Goal: Transaction & Acquisition: Purchase product/service

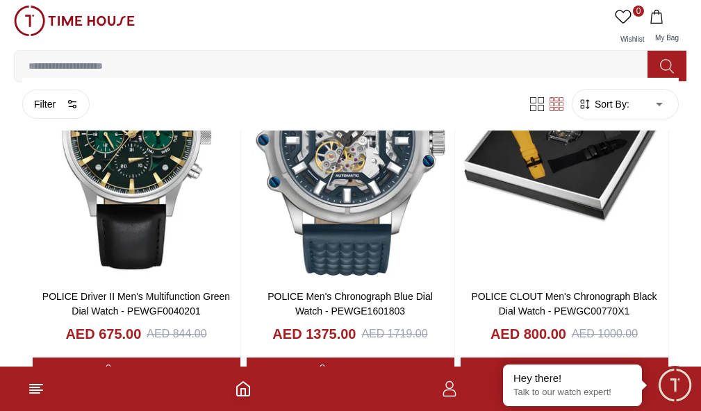
scroll to position [2432, 0]
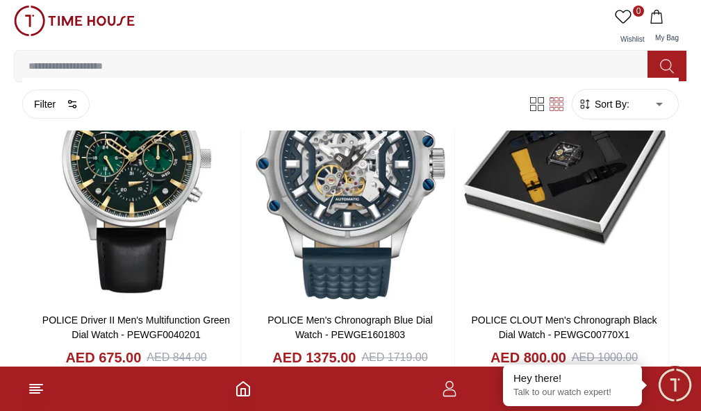
click at [0, 0] on button "Display Type" at bounding box center [0, 0] width 0 height 0
click at [0, 0] on button "Dial Color" at bounding box center [0, 0] width 0 height 0
click at [0, 0] on button "Band Color" at bounding box center [0, 0] width 0 height 0
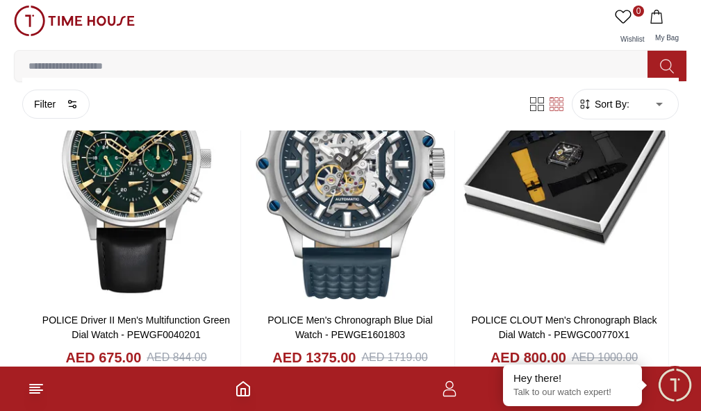
scroll to position [1390, 0]
click at [0, 0] on div "Display Type Analog Multi Function Automatic Mechanical Chronograph Analog-Digi…" at bounding box center [0, 0] width 0 height 0
click at [0, 0] on button "Band Closure" at bounding box center [0, 0] width 0 height 0
click at [0, 0] on button "Watch Type" at bounding box center [0, 0] width 0 height 0
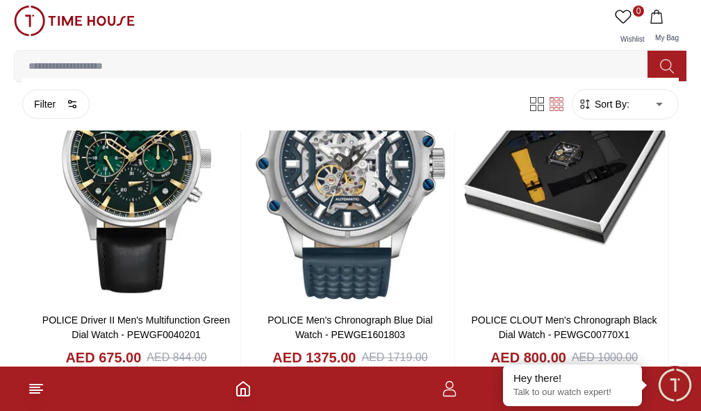
scroll to position [1876, 0]
click at [0, 0] on button "Band Material" at bounding box center [0, 0] width 0 height 0
click at [0, 0] on li "Metal" at bounding box center [0, 0] width 0 height 0
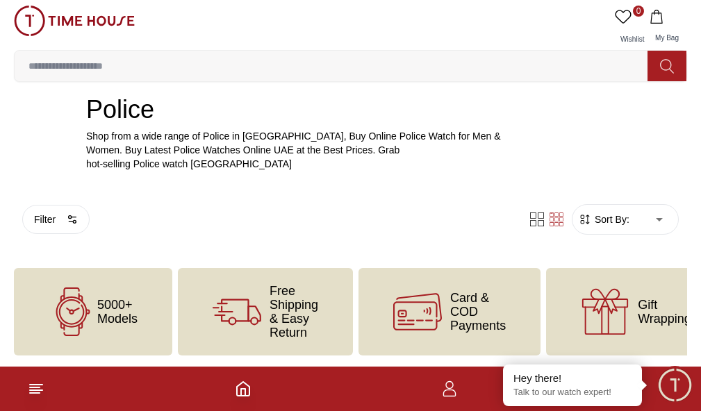
scroll to position [511, 0]
click at [0, 0] on button "Watch Type" at bounding box center [0, 0] width 0 height 0
click at [276, 252] on div "Filter Sort By: ​ ****** ​" at bounding box center [350, 222] width 673 height 58
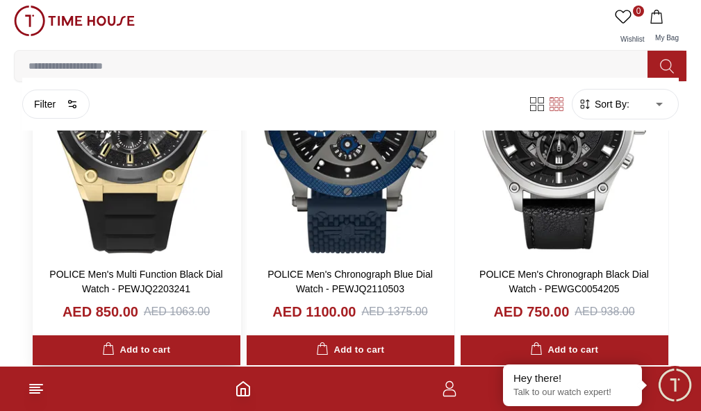
scroll to position [2874, 0]
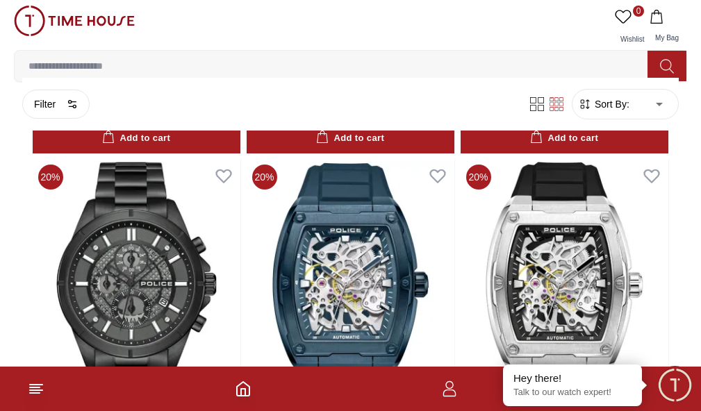
scroll to position [6626, 0]
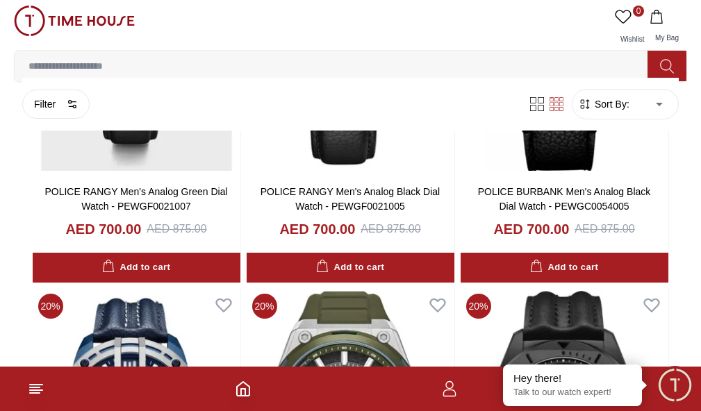
scroll to position [9127, 0]
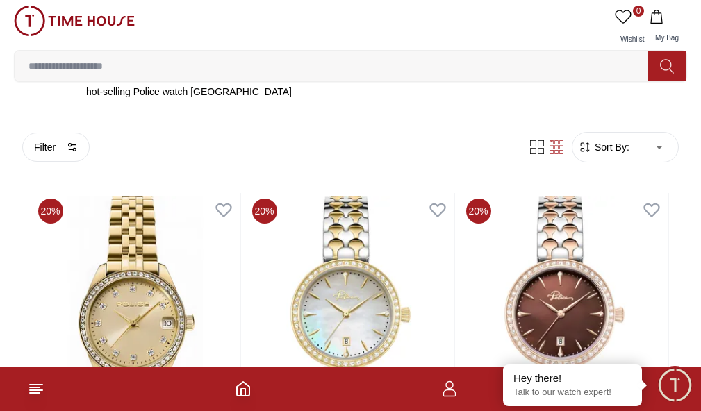
scroll to position [372, 0]
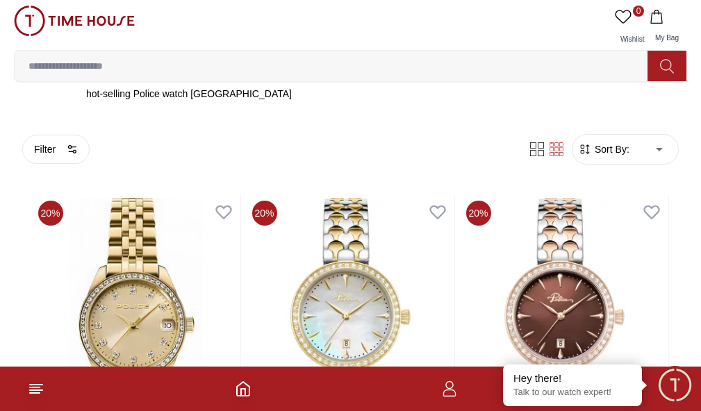
scroll to position [9127, 0]
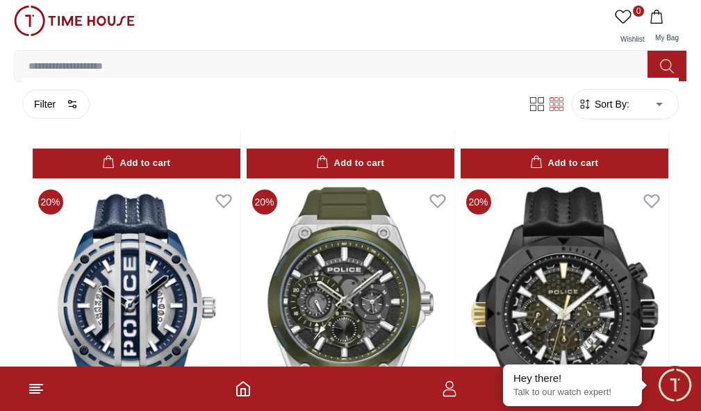
click at [0, 0] on span "BRANDS" at bounding box center [0, 0] width 0 height 0
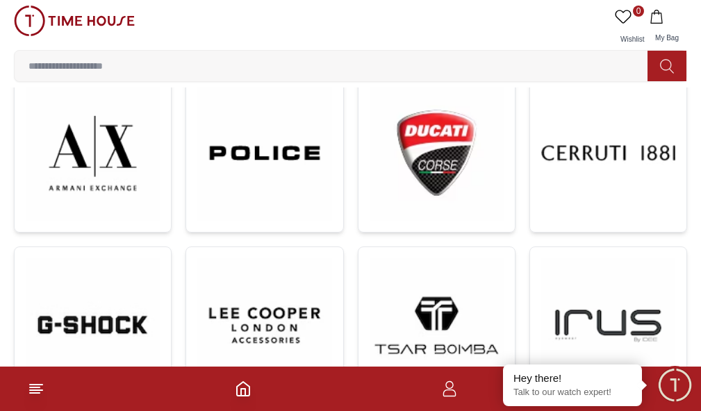
scroll to position [764, 0]
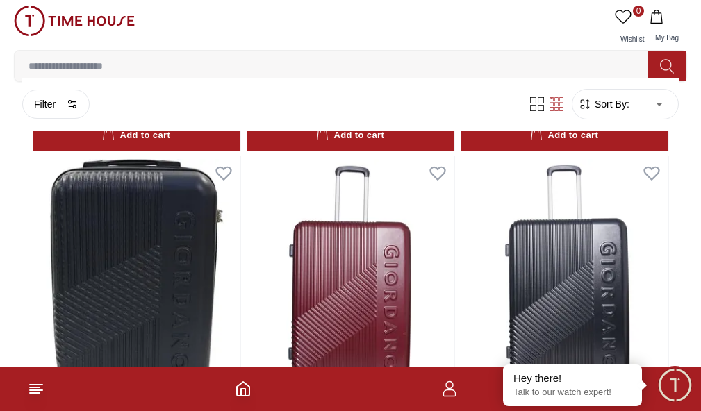
scroll to position [2892, 0]
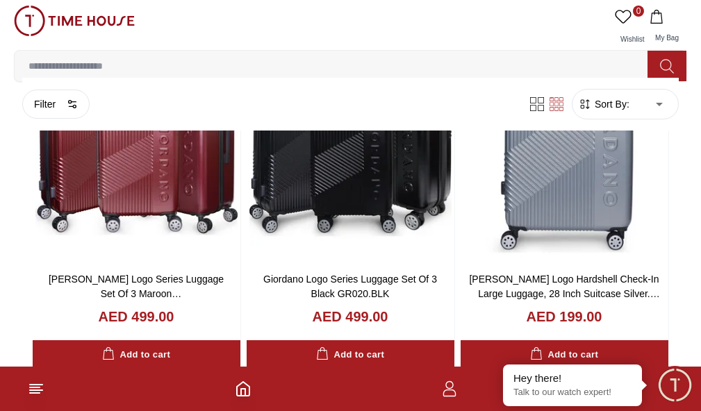
click at [0, 0] on span "BRANDS" at bounding box center [0, 0] width 0 height 0
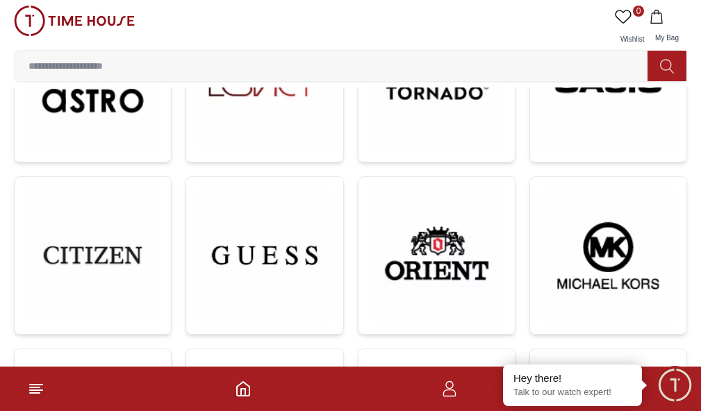
scroll to position [139, 0]
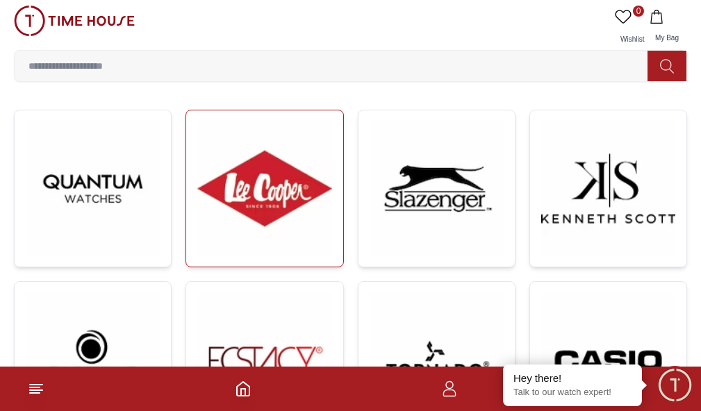
click at [207, 222] on img at bounding box center [264, 189] width 134 height 134
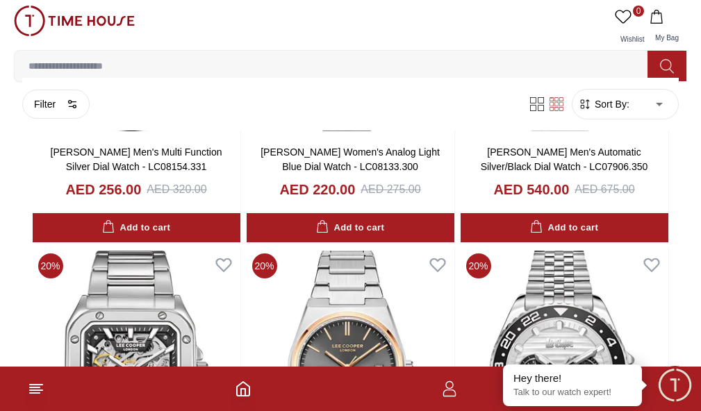
scroll to position [1876, 0]
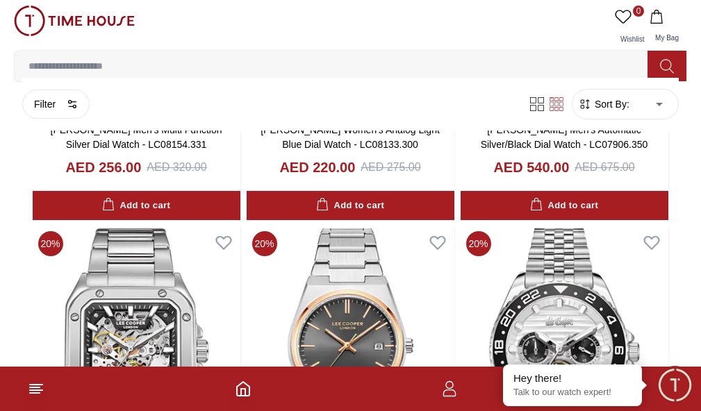
click at [240, 226] on img at bounding box center [137, 358] width 208 height 265
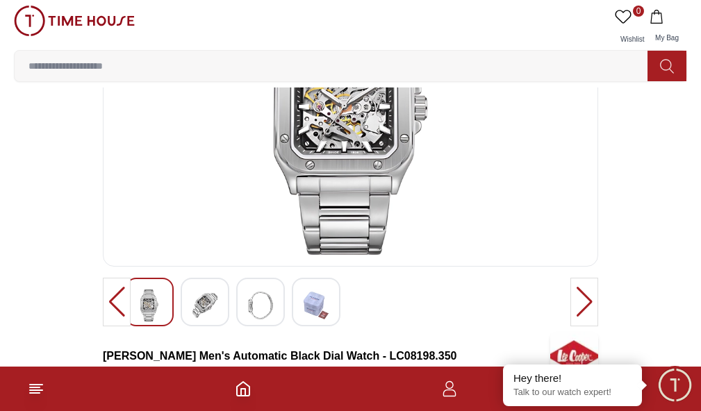
scroll to position [139, 0]
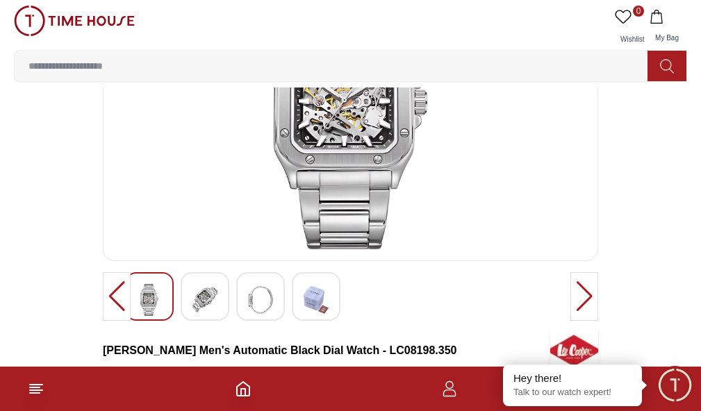
click at [570, 321] on div at bounding box center [584, 296] width 28 height 49
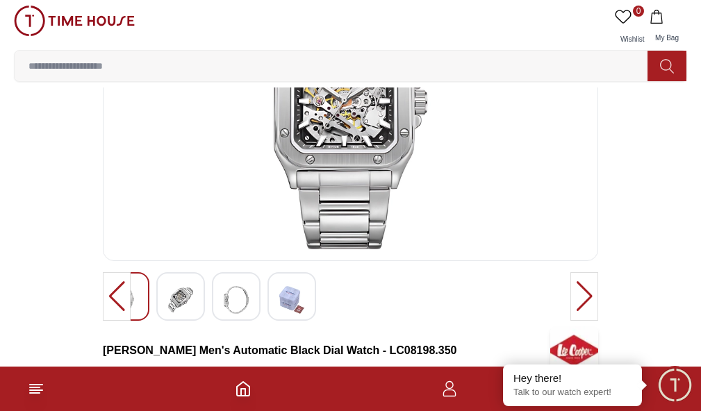
click at [197, 321] on div at bounding box center [180, 296] width 49 height 49
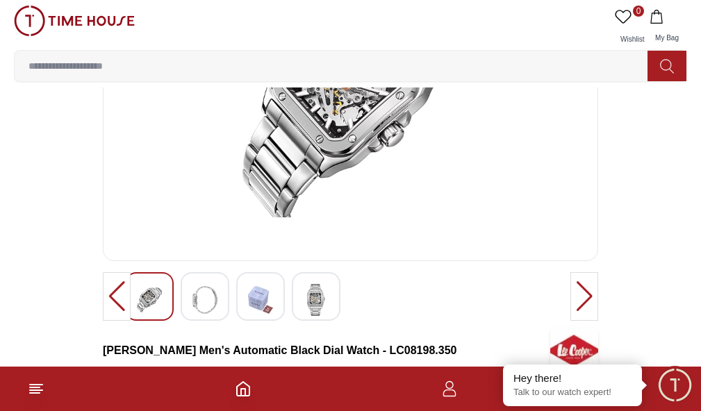
click at [255, 316] on img at bounding box center [260, 300] width 25 height 32
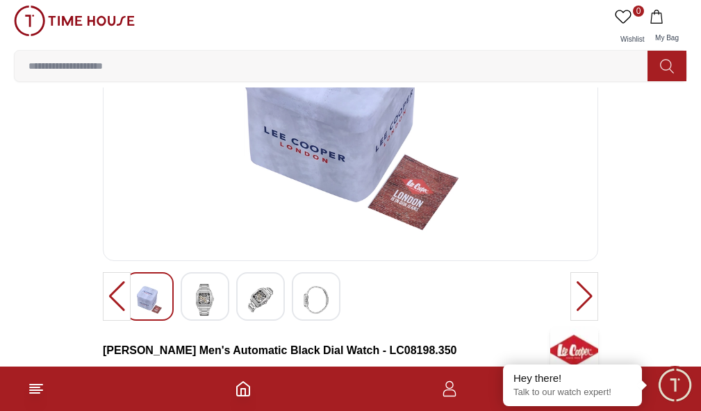
click at [198, 316] on img at bounding box center [204, 300] width 25 height 32
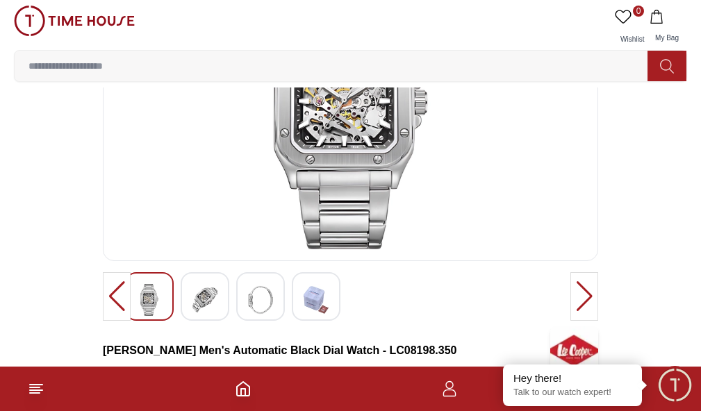
click at [258, 316] on img at bounding box center [260, 300] width 25 height 32
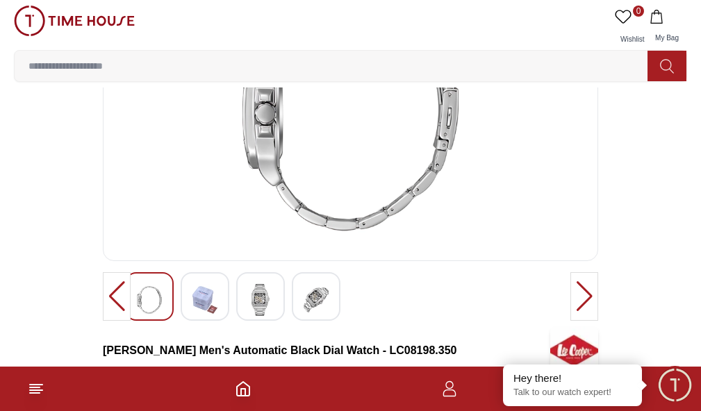
click at [280, 321] on div at bounding box center [260, 296] width 49 height 49
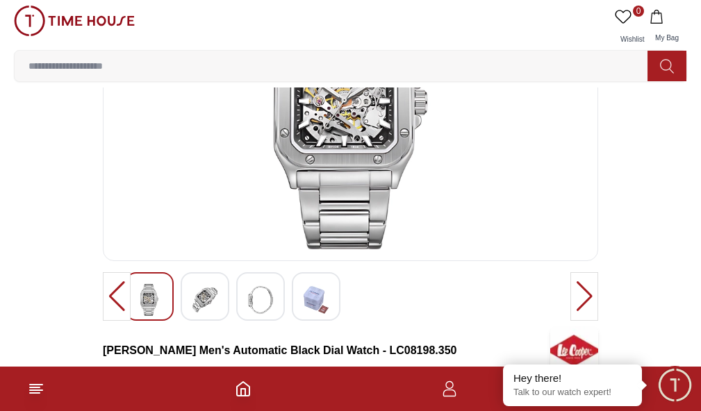
click at [212, 200] on img at bounding box center [351, 111] width 472 height 278
click at [305, 316] on img at bounding box center [316, 300] width 25 height 32
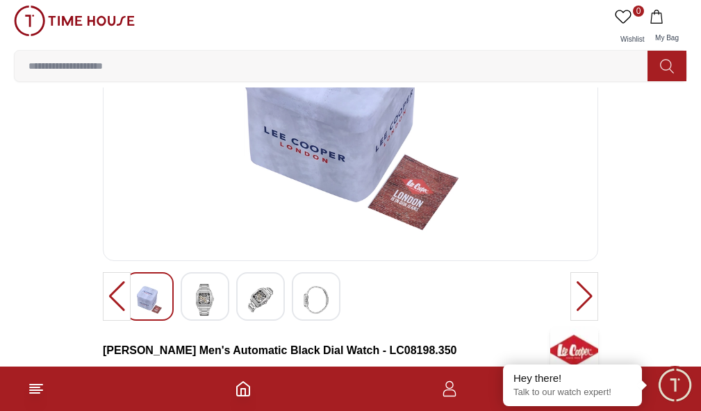
click at [570, 321] on div at bounding box center [584, 296] width 28 height 49
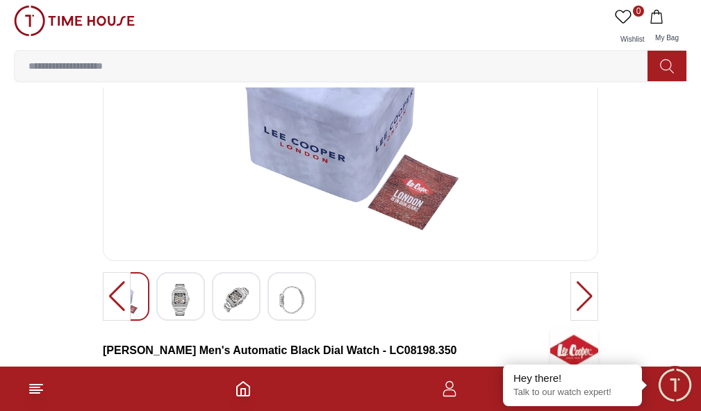
click at [570, 321] on div at bounding box center [584, 296] width 28 height 49
click at [252, 321] on div at bounding box center [236, 296] width 49 height 49
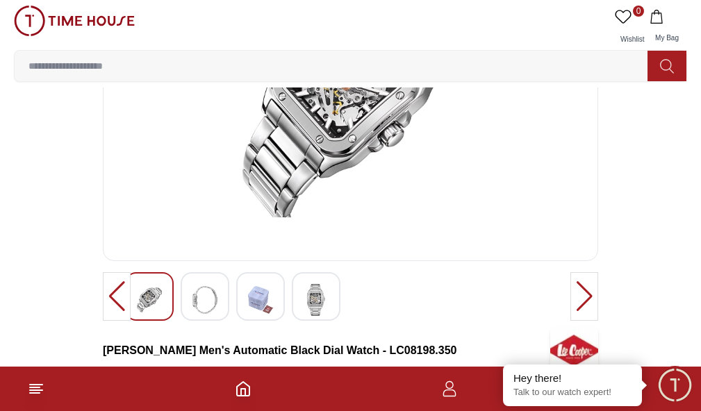
scroll to position [69, 0]
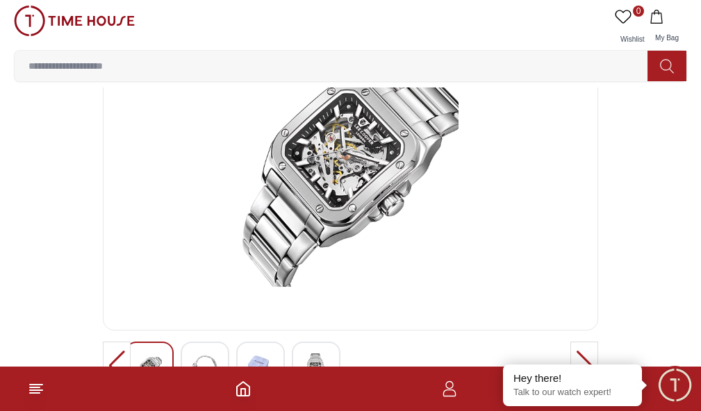
drag, startPoint x: 464, startPoint y: 177, endPoint x: 406, endPoint y: 185, distance: 58.9
copy p "LC08198.350"
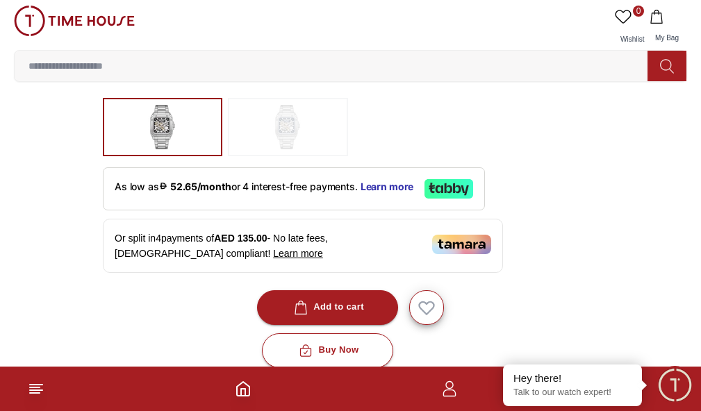
scroll to position [139, 0]
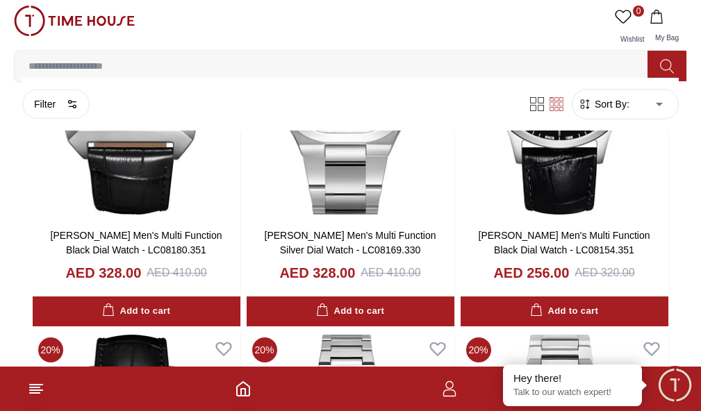
scroll to position [69, 0]
click at [0, 0] on button "Size(Mm)" at bounding box center [0, 0] width 0 height 0
click at [0, 0] on icon at bounding box center [0, 0] width 0 height 0
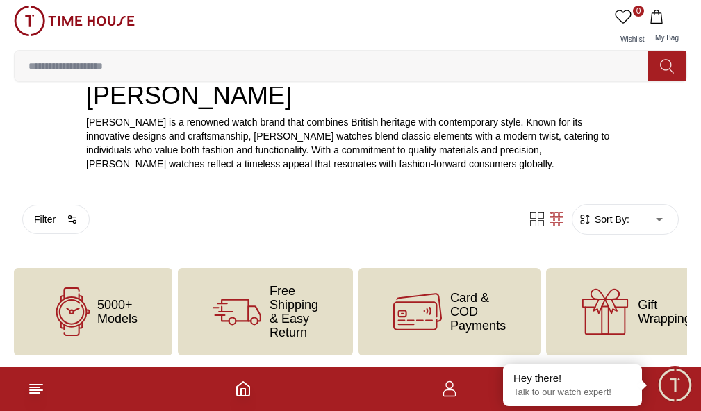
scroll to position [456, 0]
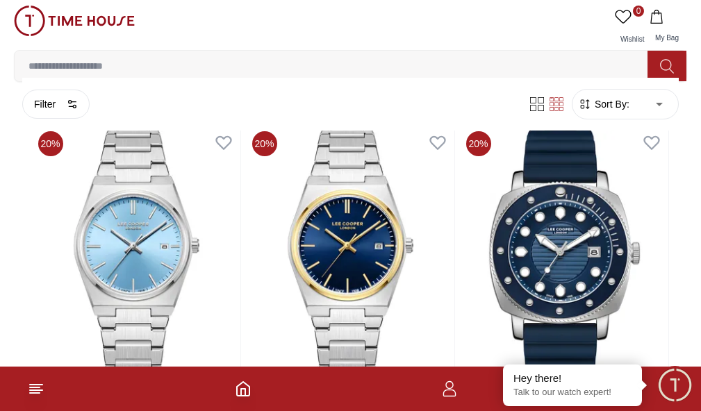
click at [0, 0] on label "[PHONE_NUMBER]" at bounding box center [0, 0] width 0 height 0
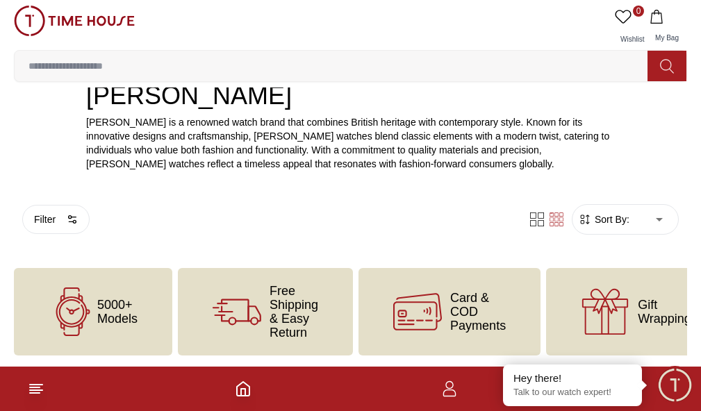
scroll to position [595, 0]
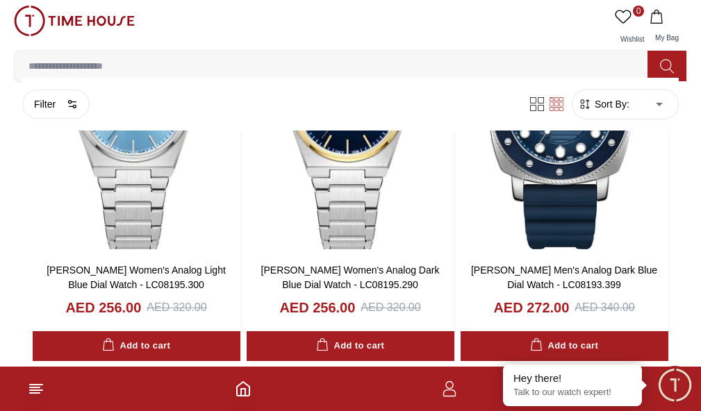
scroll to position [347, 0]
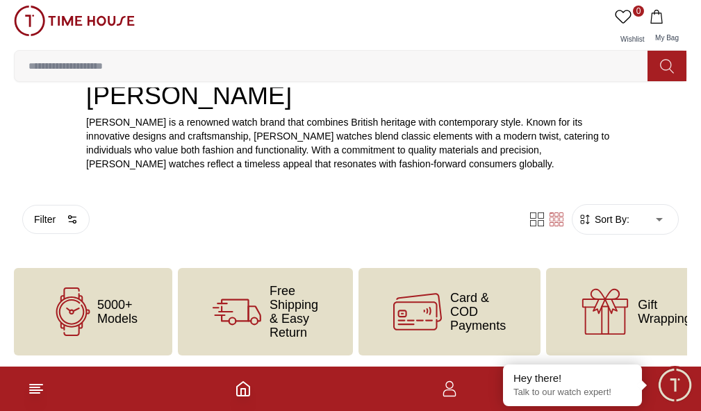
scroll to position [417, 0]
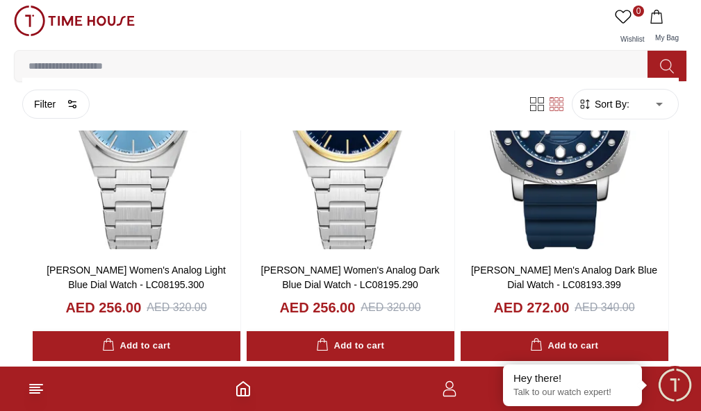
click at [0, 0] on li "[PHONE_NUMBER]" at bounding box center [0, 0] width 0 height 0
click at [0, 0] on label "[PHONE_NUMBER]" at bounding box center [0, 0] width 0 height 0
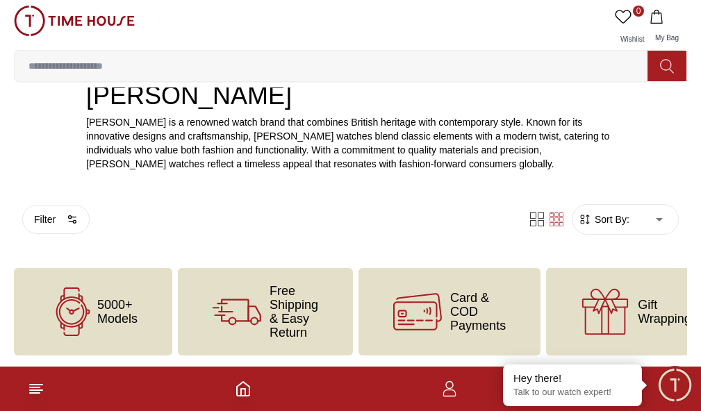
scroll to position [278, 0]
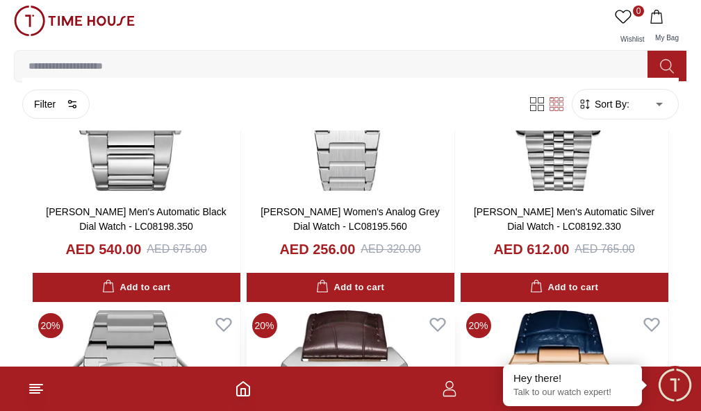
scroll to position [2123, 0]
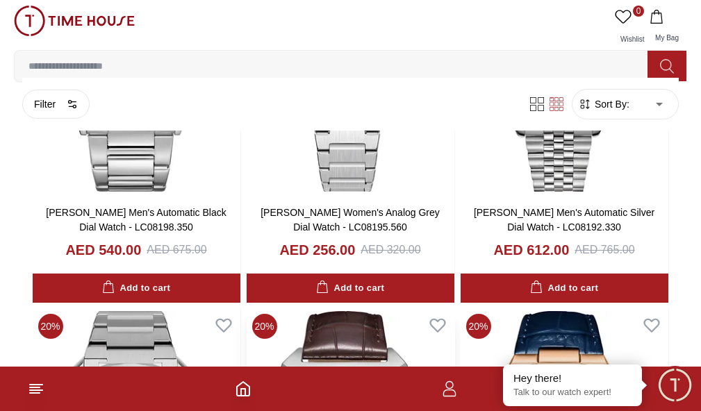
scroll to position [2054, 0]
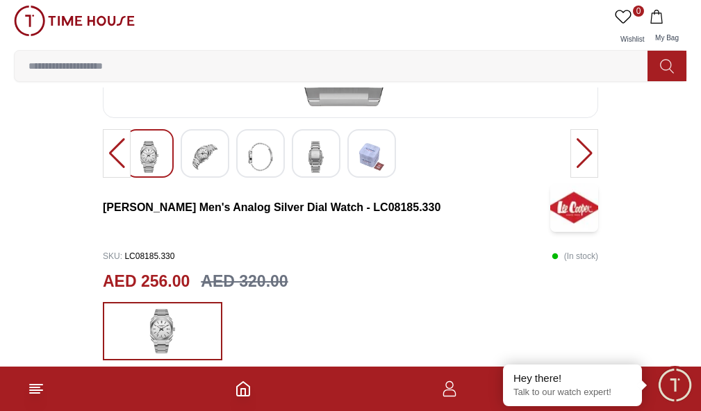
scroll to position [278, 0]
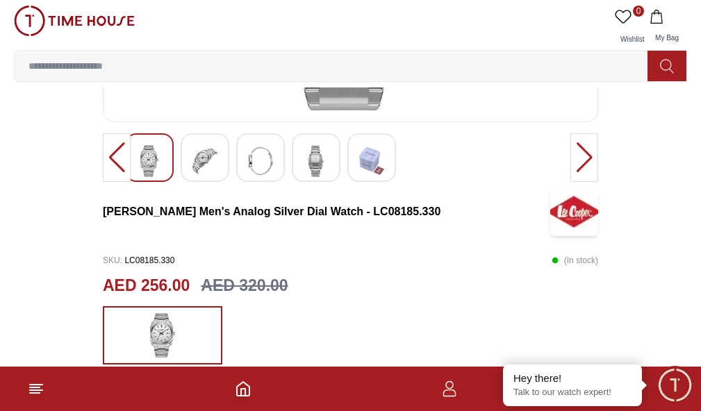
click at [198, 177] on img at bounding box center [204, 161] width 25 height 32
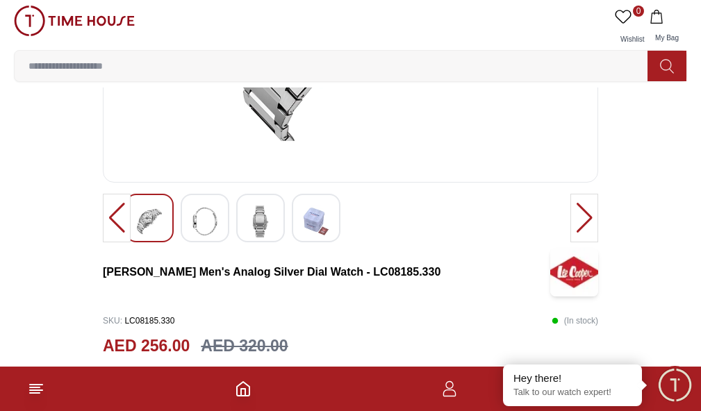
scroll to position [139, 0]
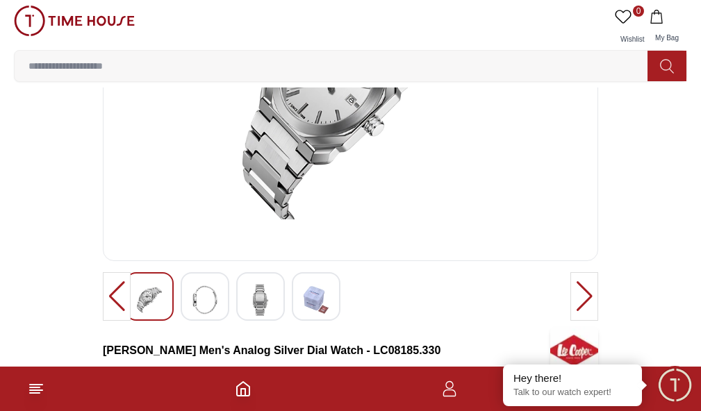
click at [199, 316] on img at bounding box center [204, 300] width 25 height 32
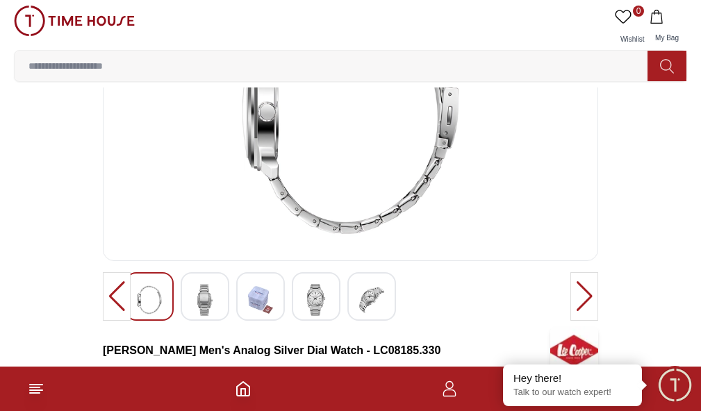
click at [206, 316] on img at bounding box center [204, 300] width 25 height 32
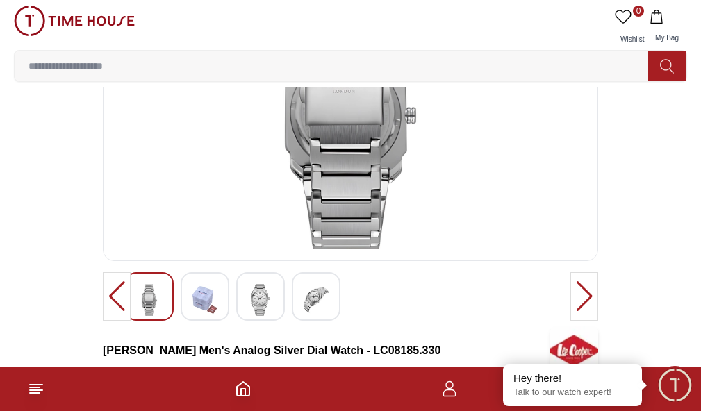
click at [244, 321] on div at bounding box center [260, 296] width 49 height 49
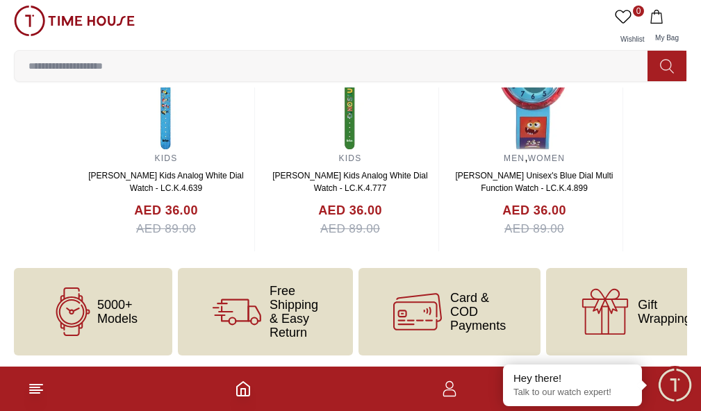
scroll to position [2310, 0]
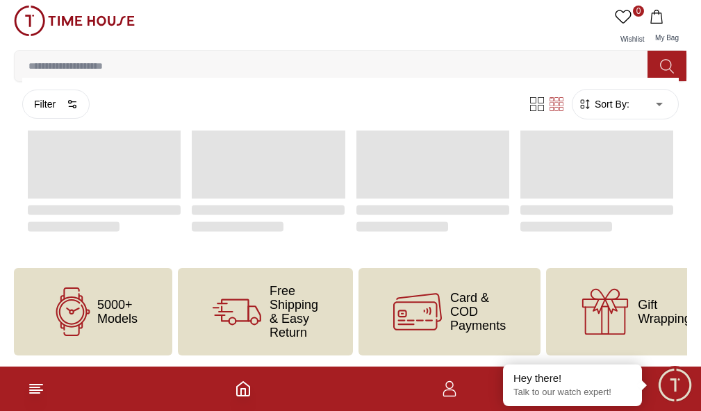
scroll to position [3236, 0]
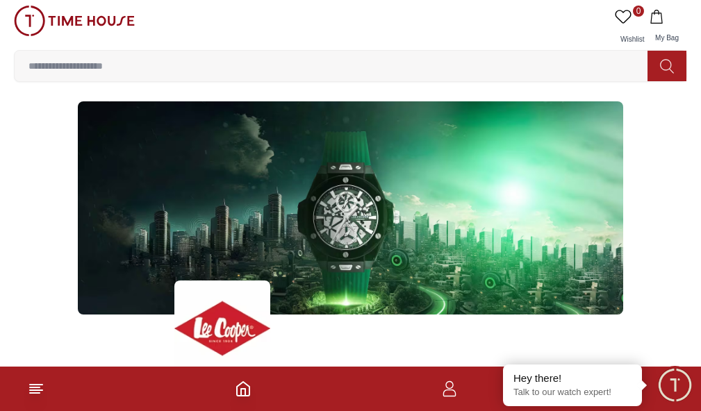
click at [0, 0] on span "BRANDS" at bounding box center [0, 0] width 0 height 0
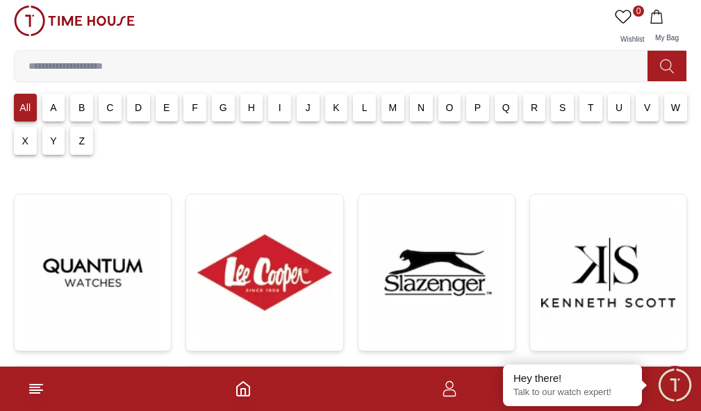
scroll to position [139, 0]
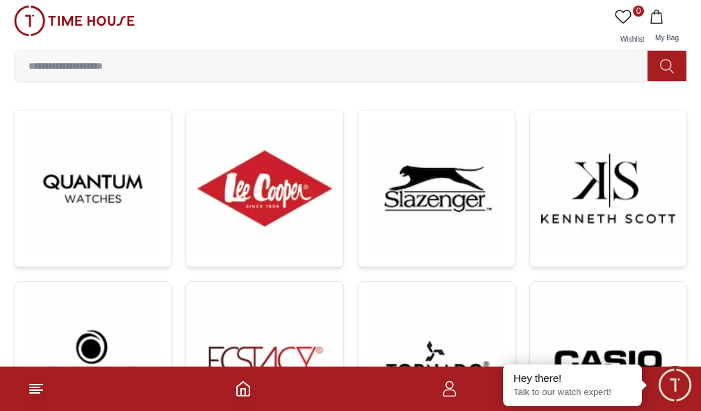
click at [370, 256] on img at bounding box center [437, 189] width 134 height 134
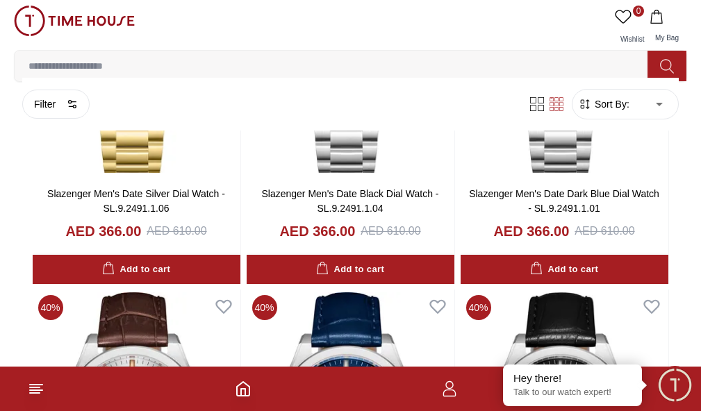
scroll to position [208, 0]
click at [0, 0] on button "Dial Shape" at bounding box center [0, 0] width 0 height 0
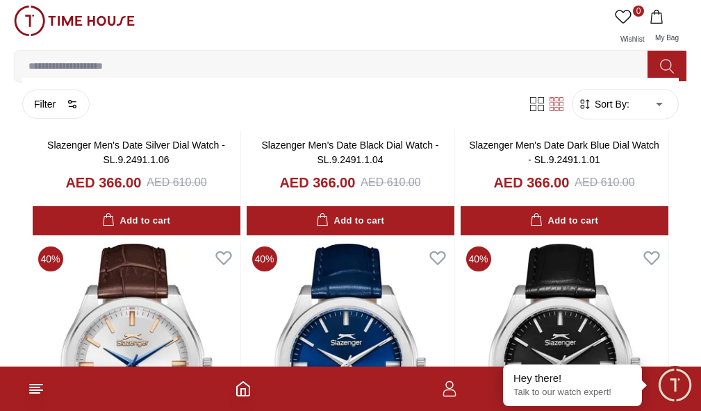
scroll to position [1390, 0]
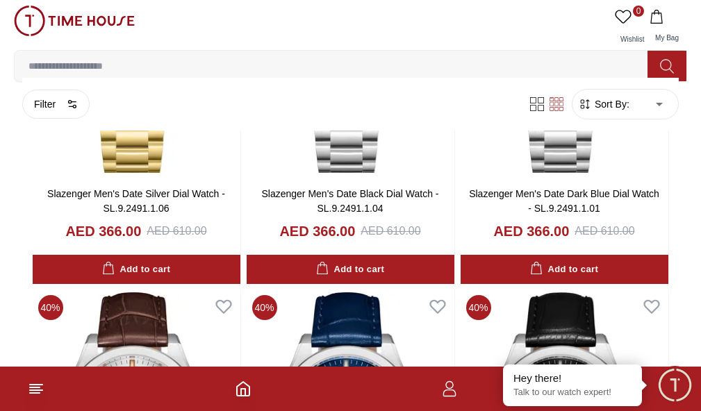
click at [0, 0] on div "Clear" at bounding box center [0, 0] width 0 height 0
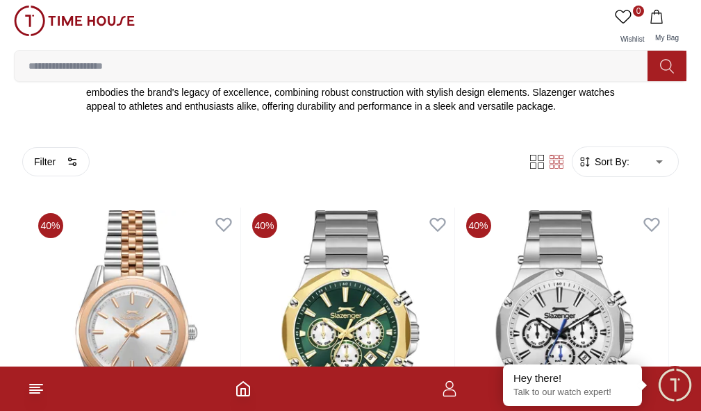
scroll to position [486, 0]
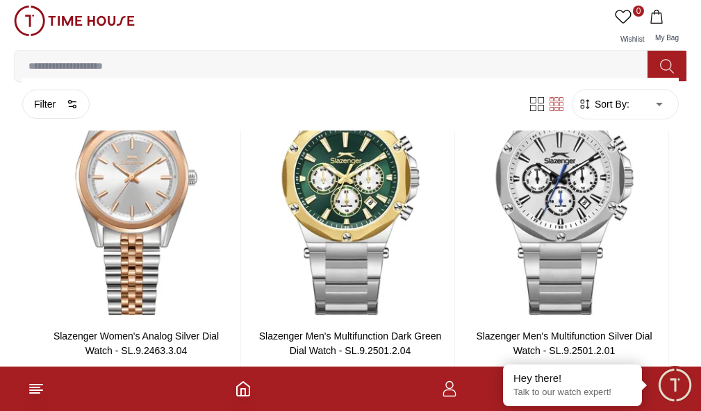
click at [0, 0] on button "Display Type" at bounding box center [0, 0] width 0 height 0
click at [0, 0] on button "Dial Color" at bounding box center [0, 0] width 0 height 0
click at [0, 0] on div "Color Black Green Blue Red Silver Grey Black / Black Light Blue Pink Purple Gre…" at bounding box center [0, 0] width 0 height 0
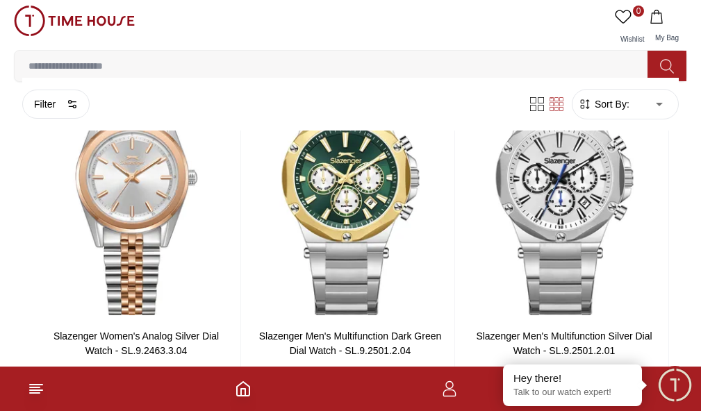
scroll to position [1626, 0]
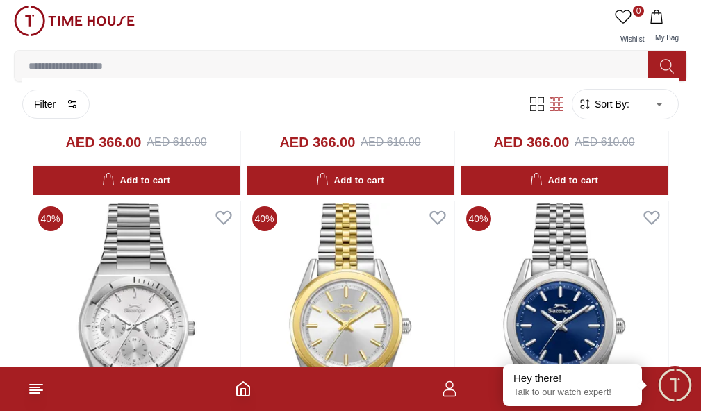
scroll to position [3745, 0]
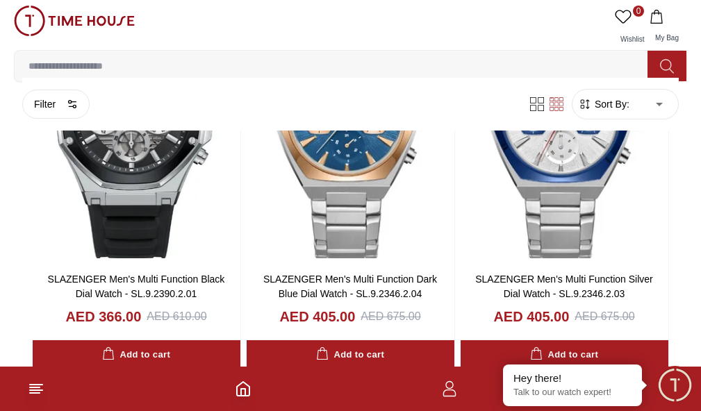
scroll to position [6385, 0]
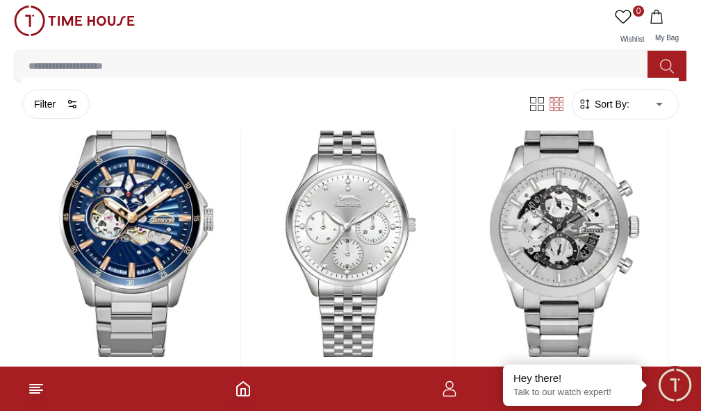
scroll to position [7288, 0]
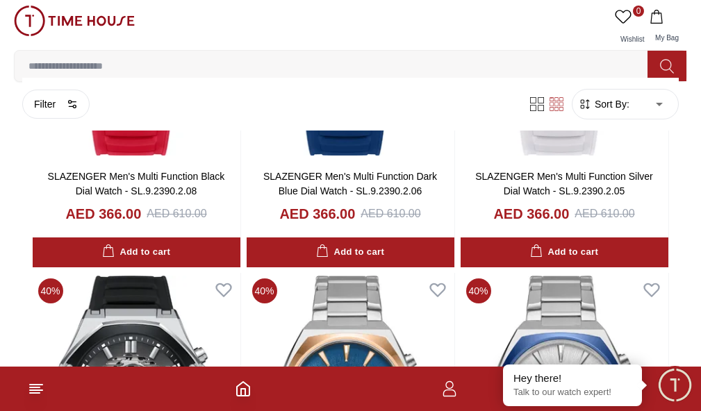
scroll to position [6246, 0]
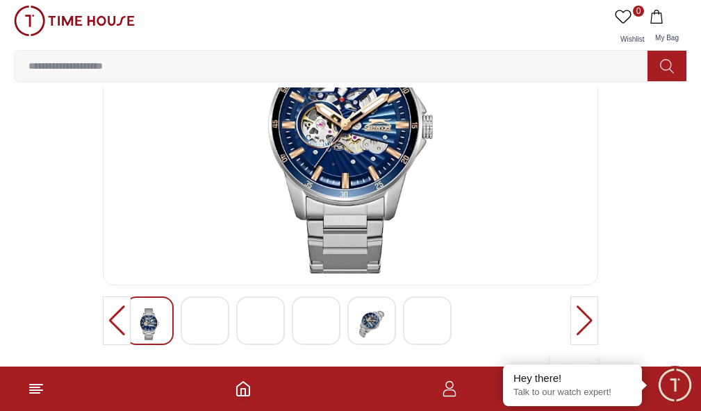
scroll to position [139, 0]
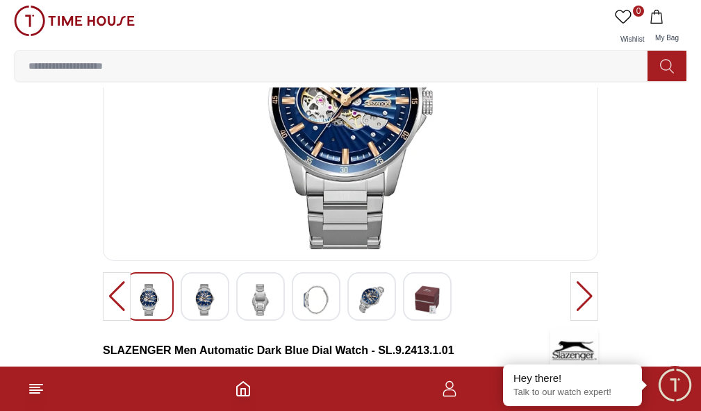
click at [209, 316] on img at bounding box center [204, 300] width 25 height 32
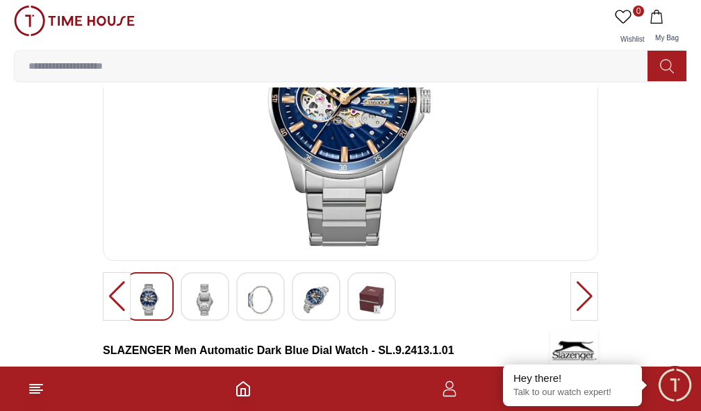
click at [209, 316] on img at bounding box center [204, 300] width 25 height 32
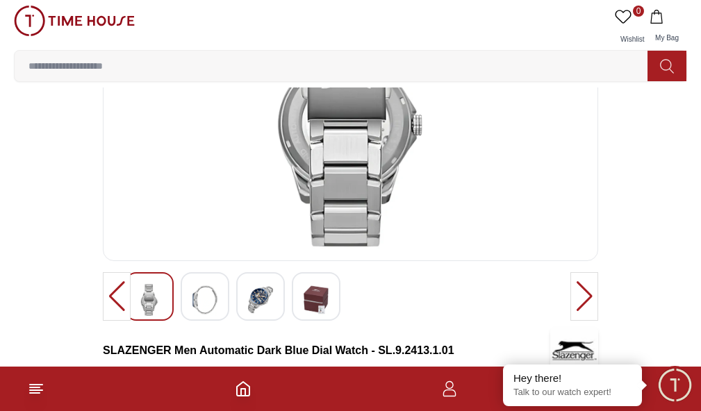
click at [215, 316] on img at bounding box center [204, 300] width 25 height 32
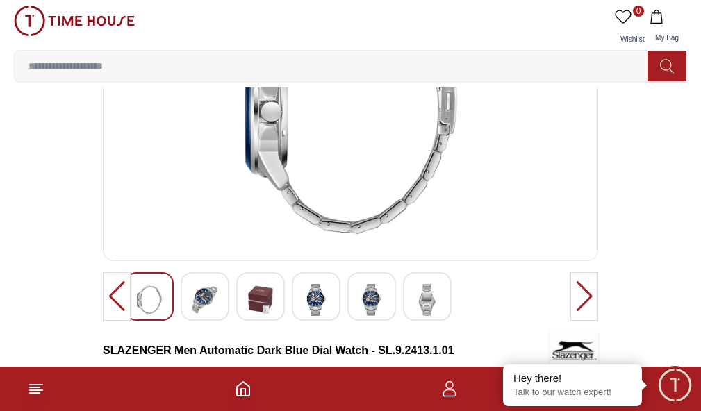
click at [261, 316] on img at bounding box center [260, 300] width 25 height 32
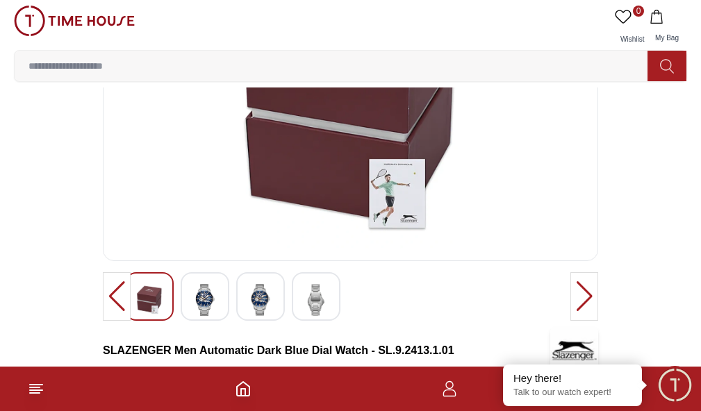
click at [221, 321] on div at bounding box center [205, 296] width 49 height 49
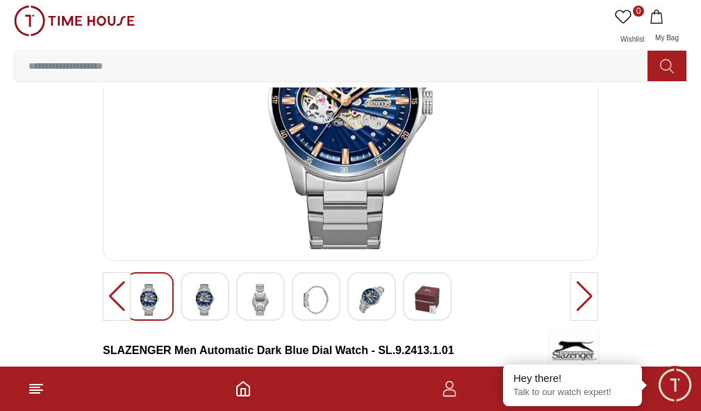
click at [261, 316] on img at bounding box center [260, 300] width 25 height 32
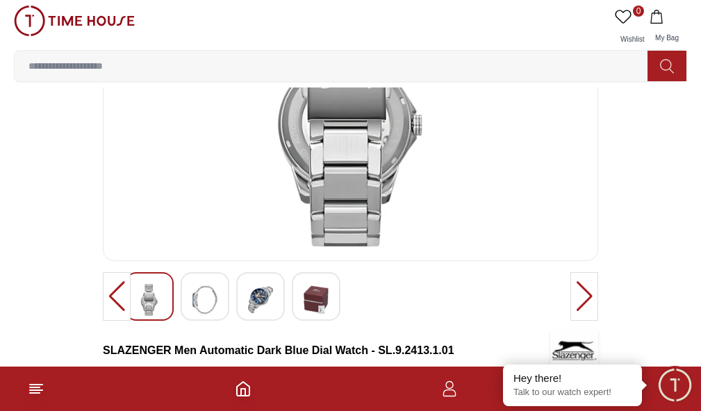
click at [261, 316] on img at bounding box center [260, 300] width 25 height 32
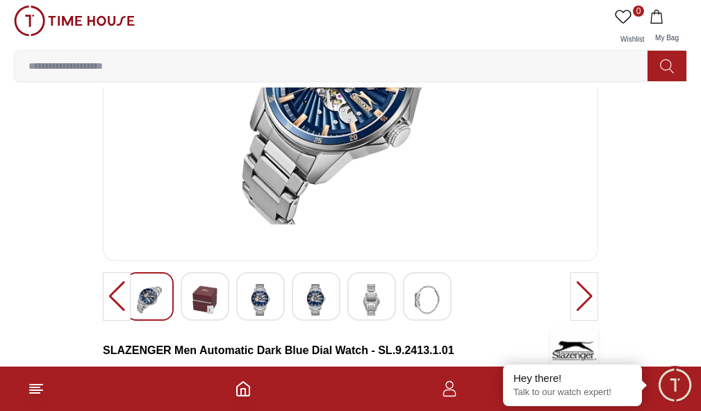
click at [261, 316] on img at bounding box center [260, 300] width 25 height 32
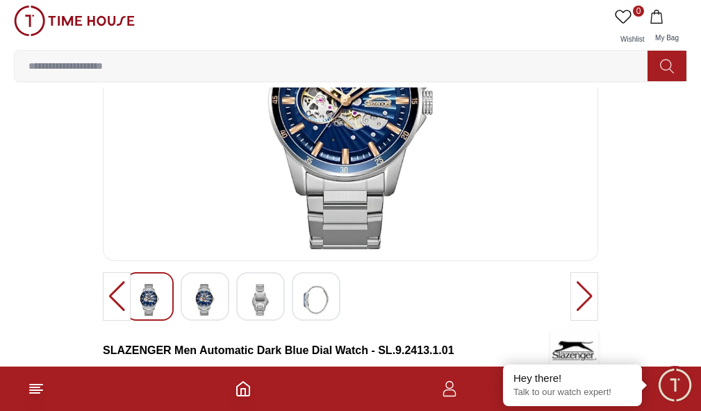
click at [570, 321] on div at bounding box center [584, 296] width 28 height 49
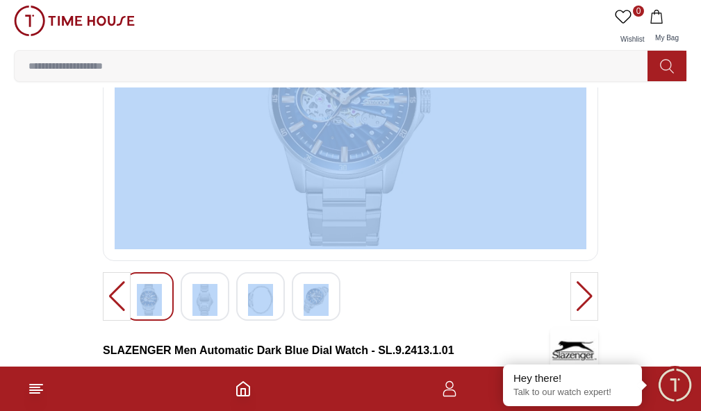
click at [570, 321] on div at bounding box center [584, 296] width 28 height 49
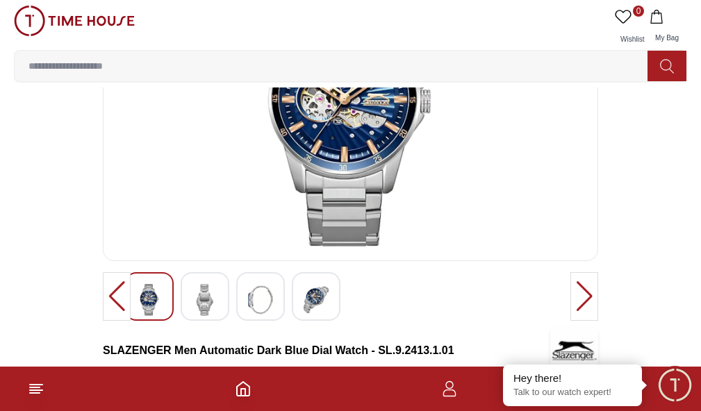
click at [570, 321] on div at bounding box center [584, 296] width 28 height 49
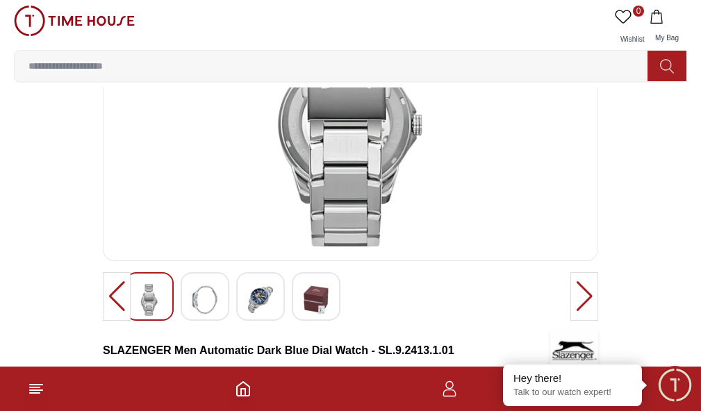
click at [570, 321] on div at bounding box center [584, 296] width 28 height 49
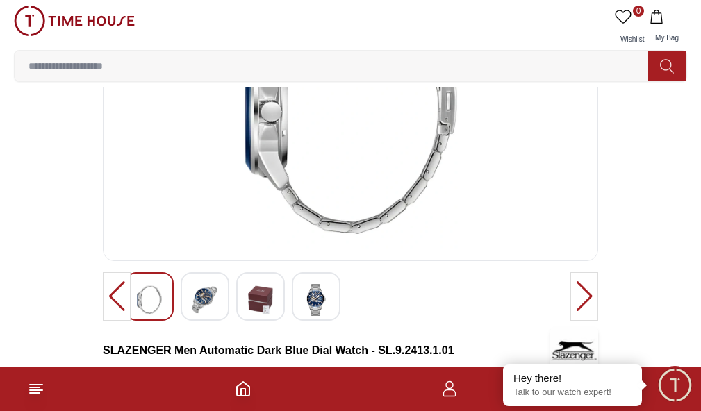
click at [570, 321] on div at bounding box center [584, 296] width 28 height 49
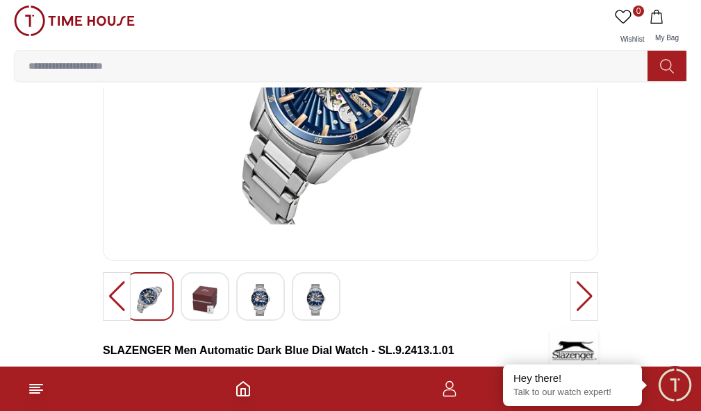
click at [570, 321] on div at bounding box center [584, 296] width 28 height 49
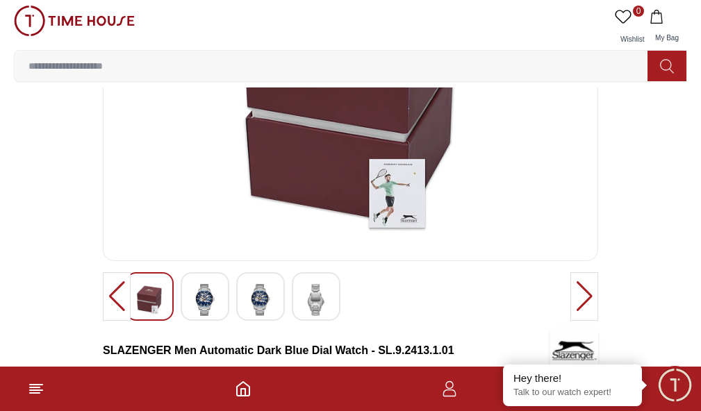
click at [570, 321] on div at bounding box center [584, 296] width 28 height 49
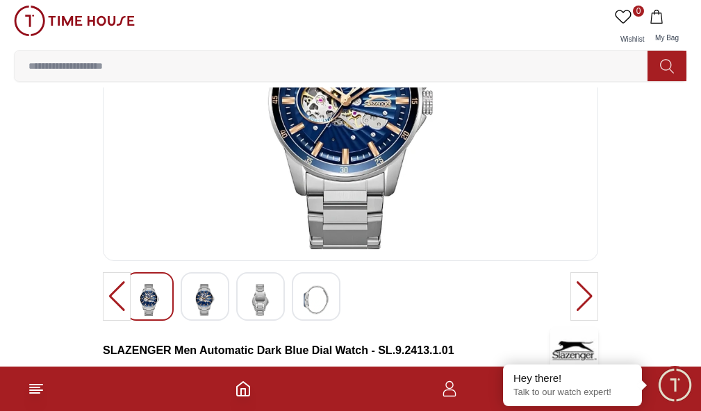
click at [570, 321] on div at bounding box center [584, 296] width 28 height 49
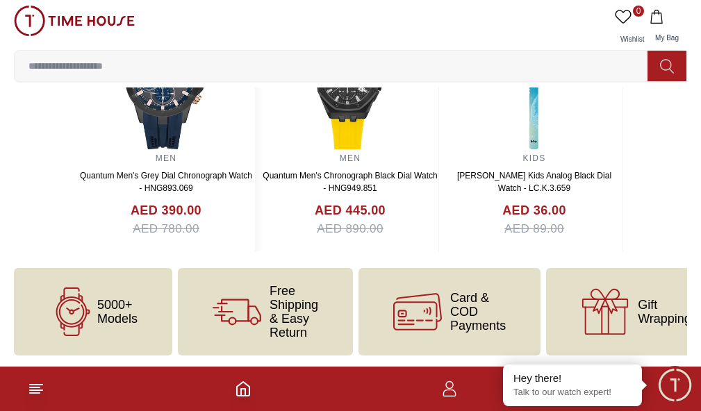
scroll to position [2368, 0]
click at [0, 0] on icon at bounding box center [0, 0] width 0 height 0
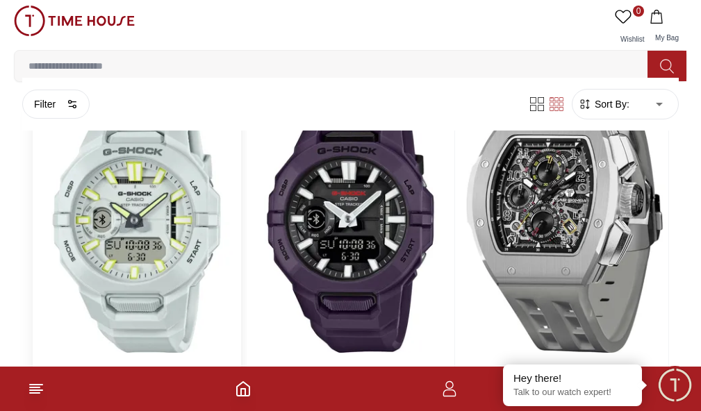
scroll to position [208, 0]
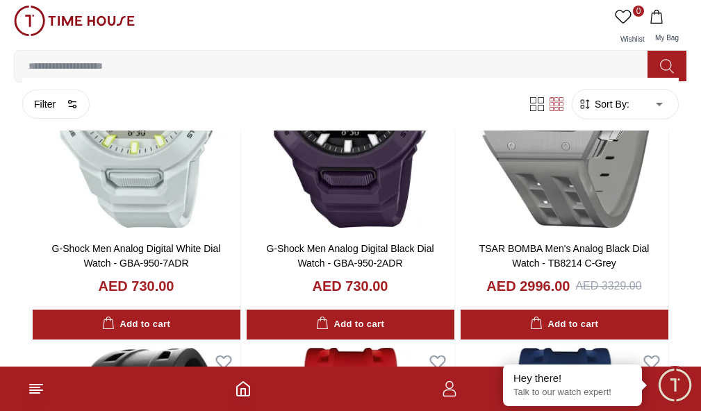
click at [0, 0] on link "View All" at bounding box center [0, 0] width 0 height 0
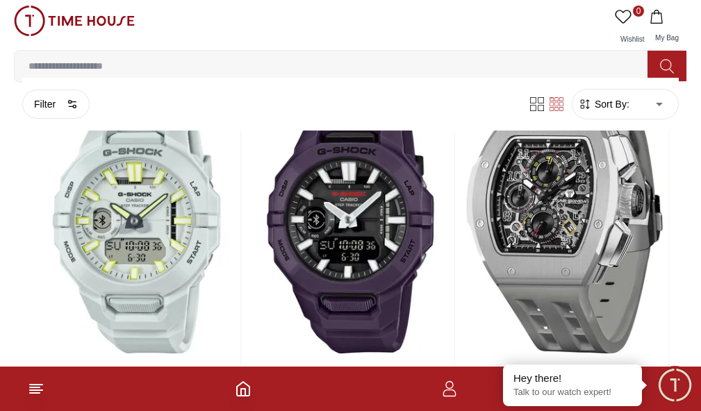
scroll to position [208, 0]
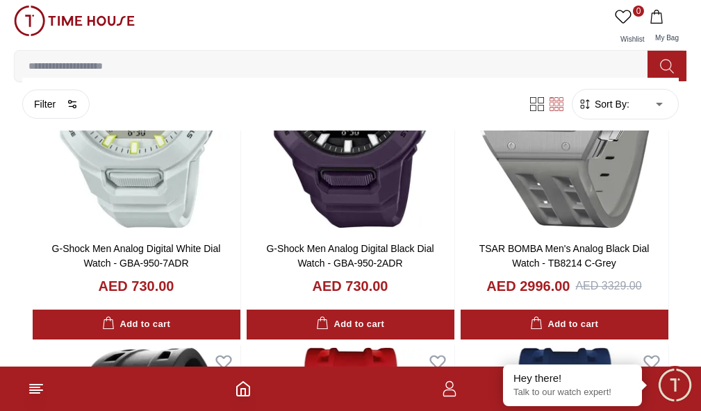
type input "***"
drag, startPoint x: 158, startPoint y: 337, endPoint x: 35, endPoint y: 333, distance: 123.1
click at [0, 0] on span "519" at bounding box center [0, 0] width 0 height 0
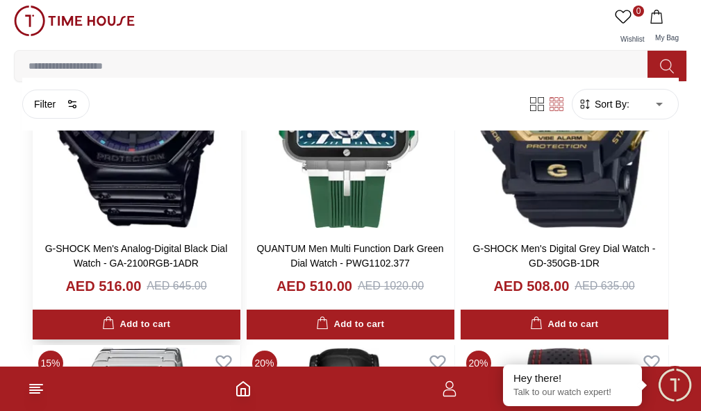
scroll to position [848, 0]
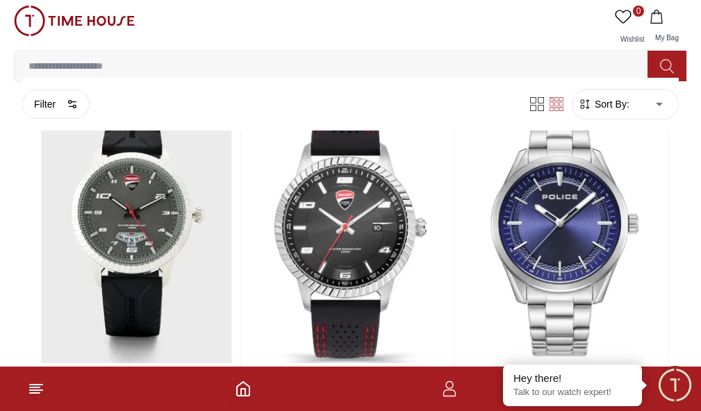
scroll to position [500, 0]
click at [0, 0] on button "Band Material" at bounding box center [0, 0] width 0 height 0
click at [0, 0] on label "Metal" at bounding box center [0, 0] width 0 height 0
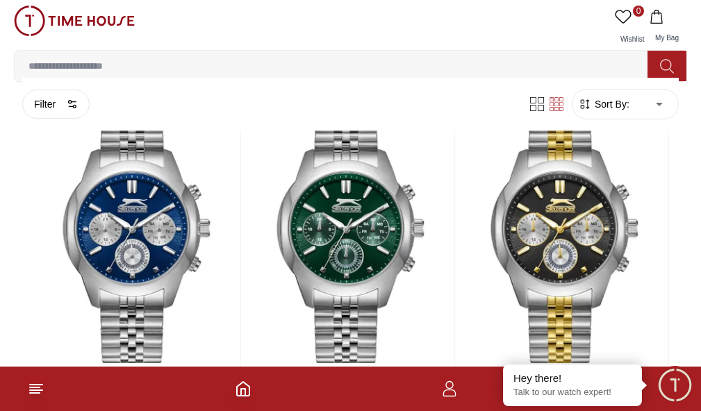
scroll to position [222, 0]
click at [0, 0] on button "Dial Color" at bounding box center [0, 0] width 0 height 0
click at [0, 0] on button "Band Closure" at bounding box center [0, 0] width 0 height 0
click at [0, 0] on button "Color" at bounding box center [0, 0] width 0 height 0
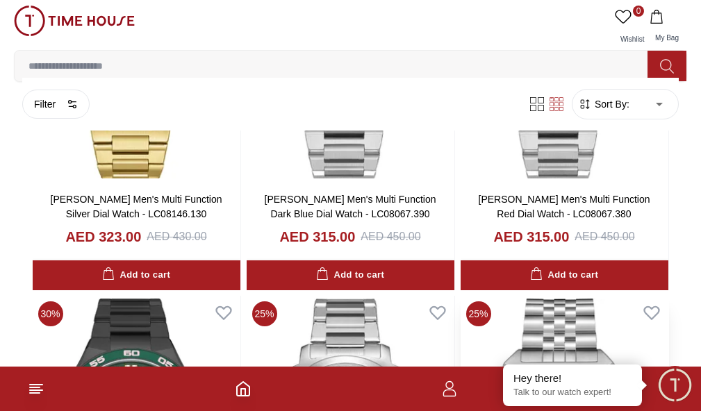
scroll to position [1320, 0]
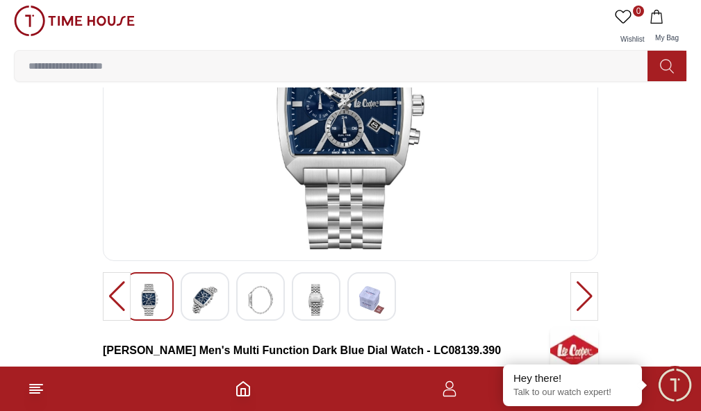
scroll to position [69, 0]
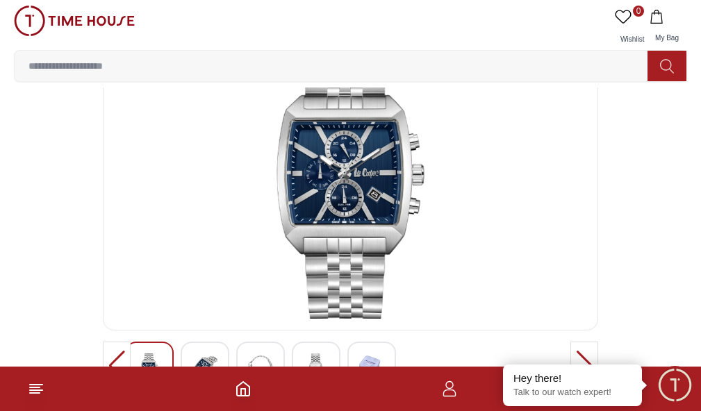
click at [314, 204] on img at bounding box center [351, 180] width 472 height 278
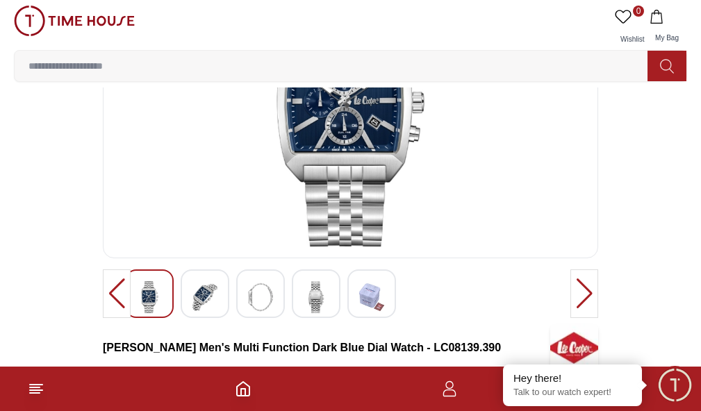
scroll to position [139, 0]
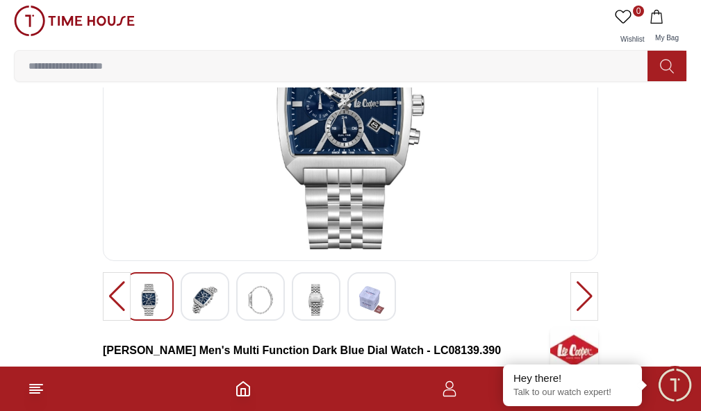
click at [188, 244] on img at bounding box center [351, 111] width 472 height 278
click at [206, 316] on img at bounding box center [204, 300] width 25 height 32
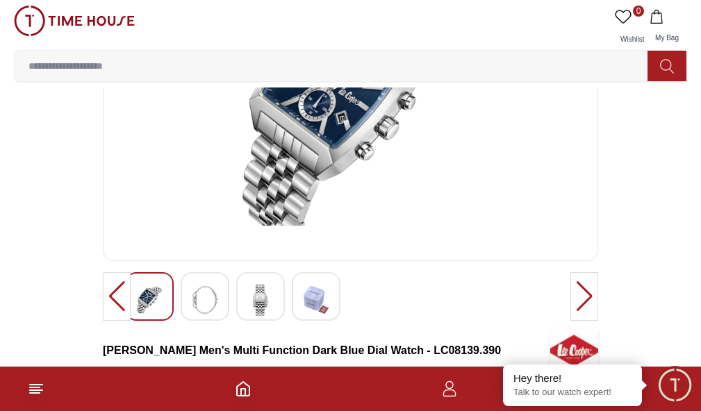
click at [217, 316] on img at bounding box center [204, 300] width 25 height 32
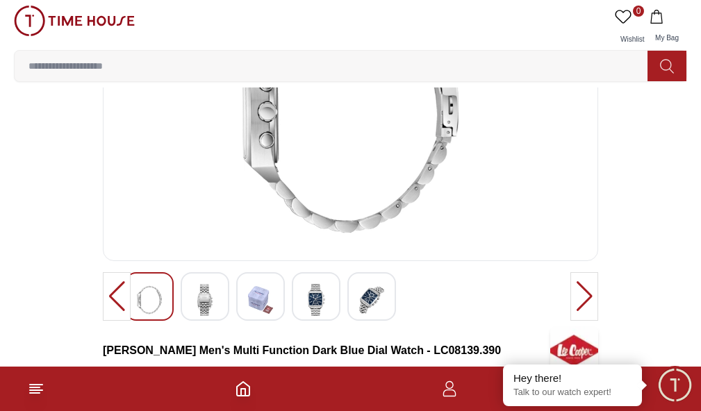
click at [256, 316] on img at bounding box center [260, 300] width 25 height 32
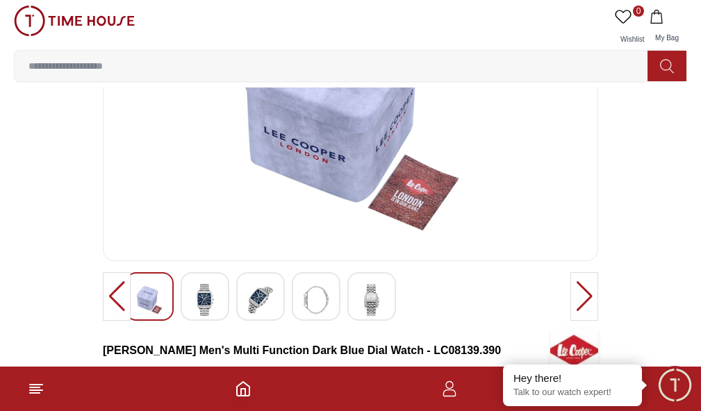
click at [270, 316] on img at bounding box center [260, 300] width 25 height 32
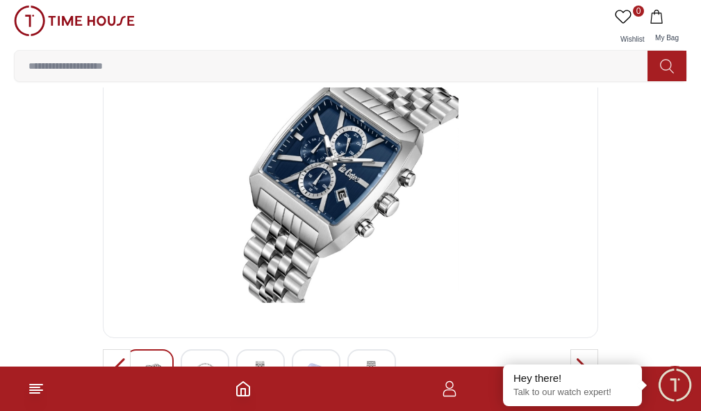
scroll to position [0, 0]
